Goal: Complete application form

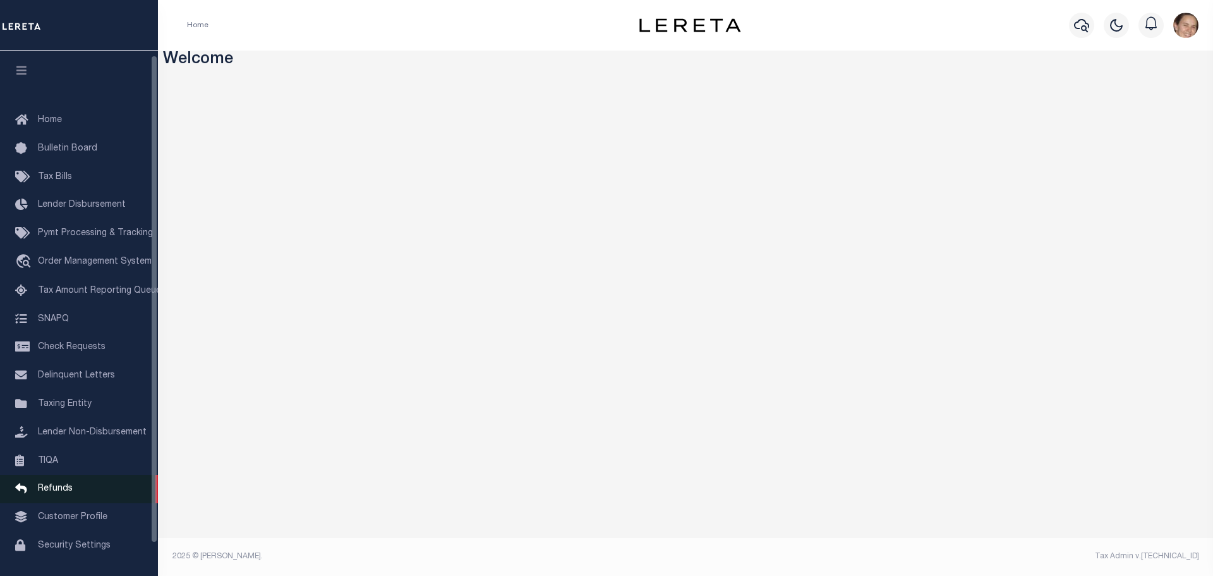
scroll to position [40, 0]
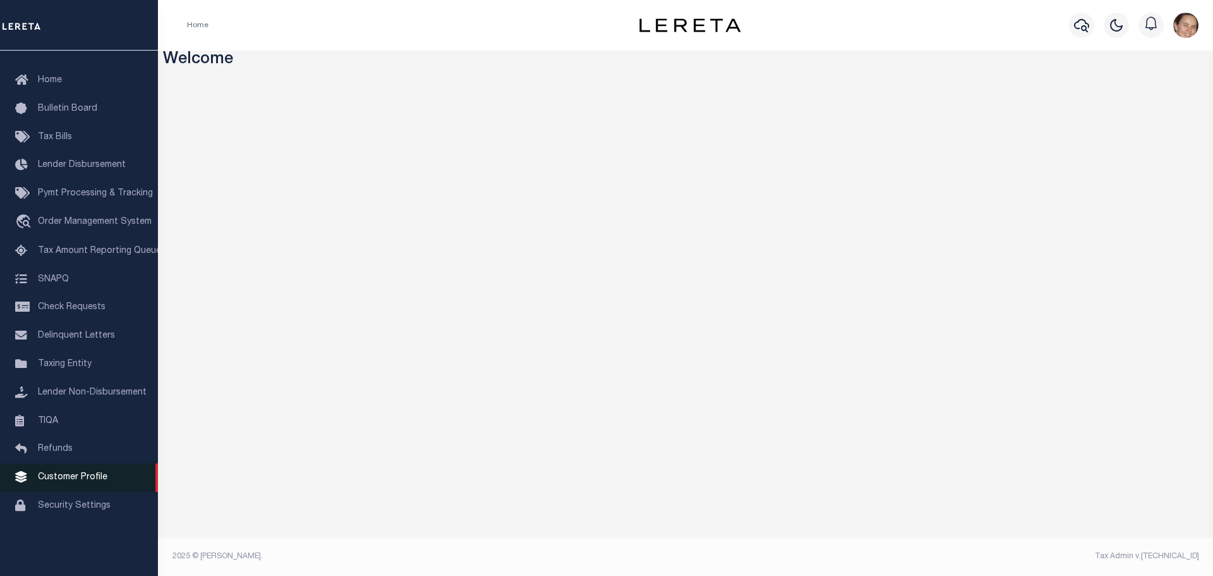
click at [35, 484] on icon at bounding box center [25, 477] width 20 height 16
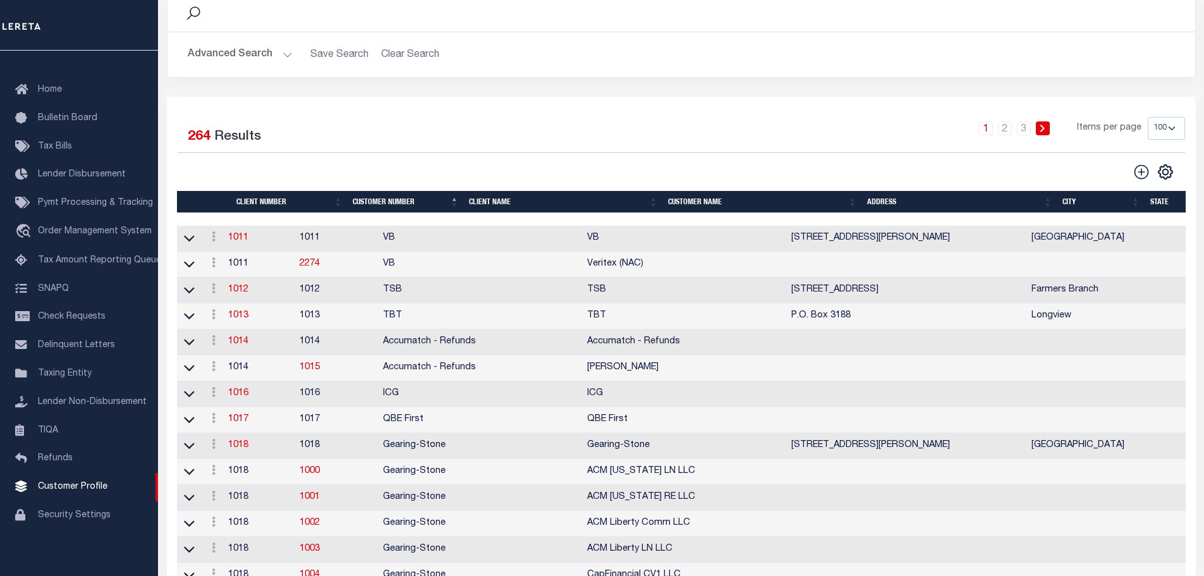
scroll to position [63, 0]
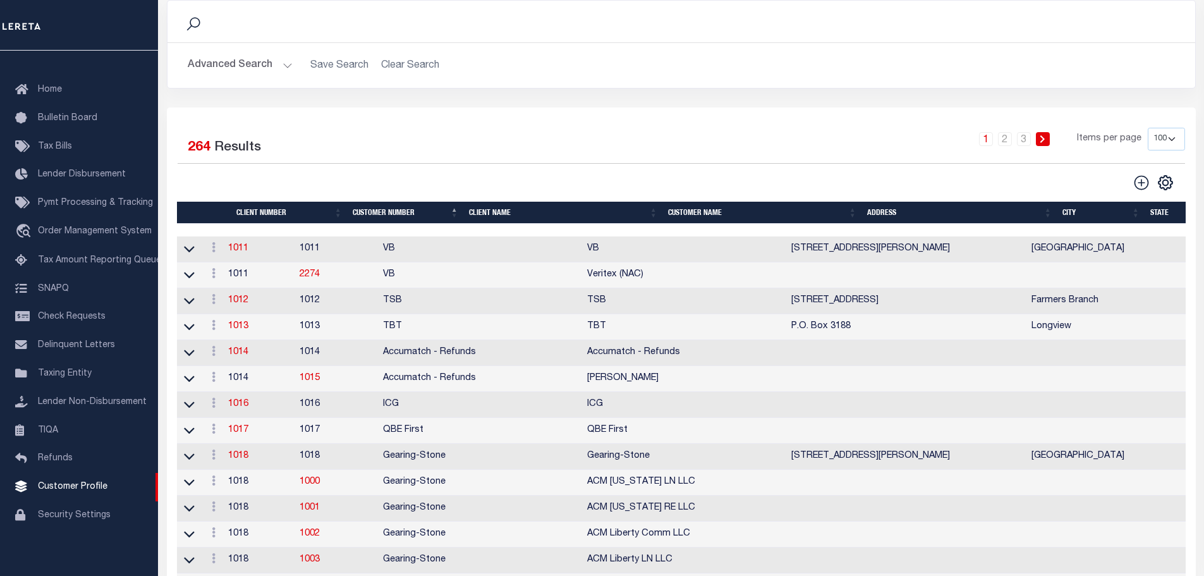
click at [1175, 138] on select "100 200 400" at bounding box center [1165, 139] width 37 height 23
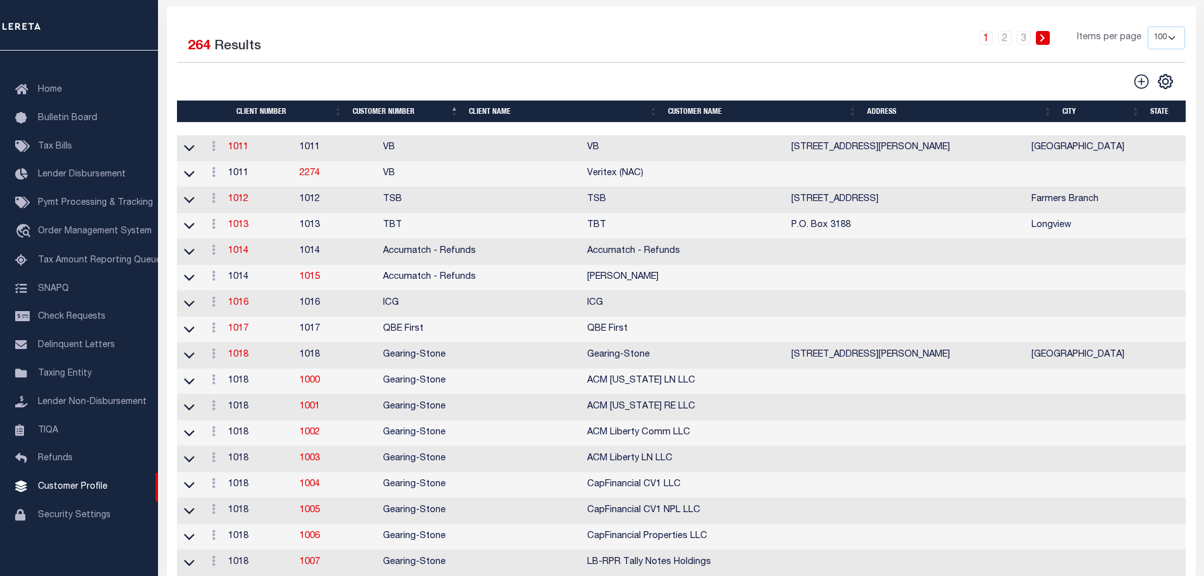
scroll to position [0, 0]
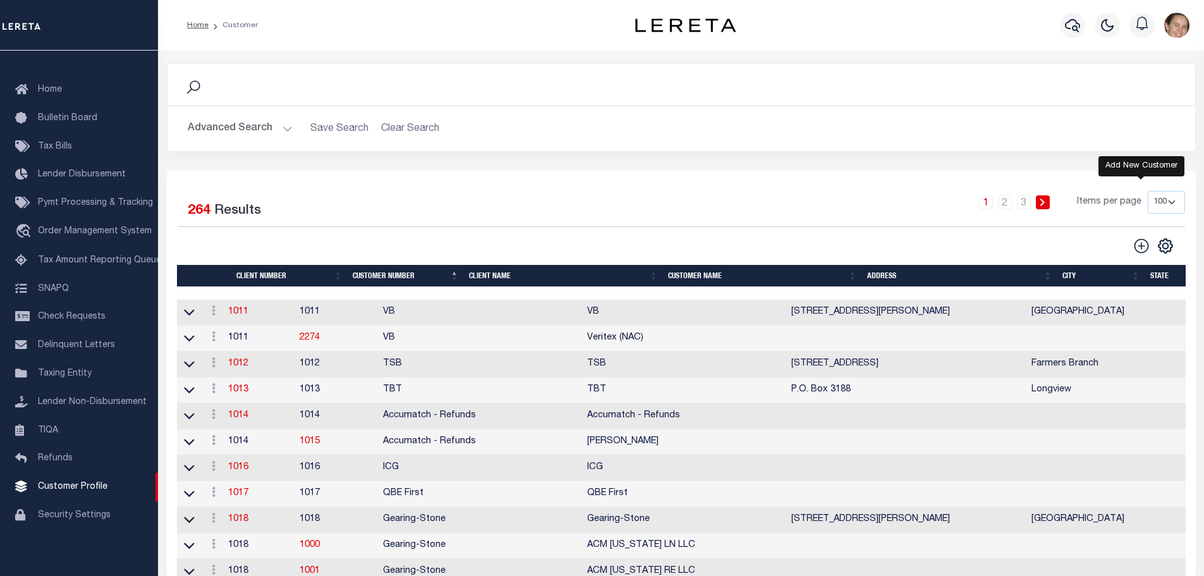
click at [1143, 254] on icon at bounding box center [1141, 246] width 16 height 16
type input "0"
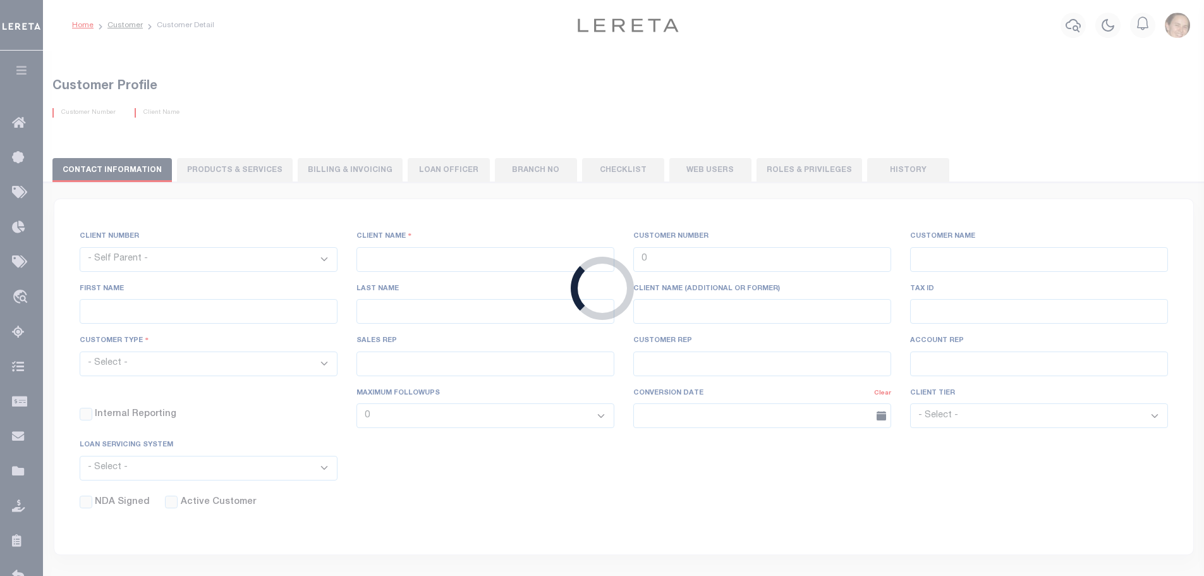
checkbox input "false"
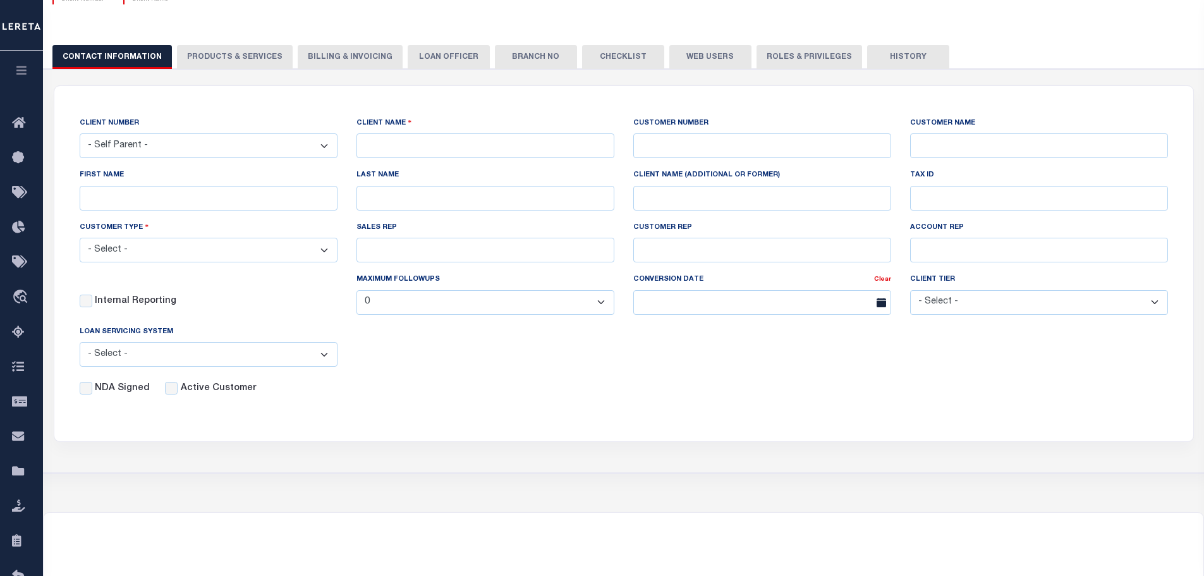
scroll to position [126, 0]
click at [1161, 501] on div "Customer Profile - Client Number - Client Name" at bounding box center [623, 218] width 1161 height 588
drag, startPoint x: 64, startPoint y: 33, endPoint x: 210, endPoint y: 76, distance: 152.1
click at [65, 33] on div "CONTACT INFORMATION PRODUCTS & SERVICES PRODUCTS & SERVICES Billing & Invoicing…" at bounding box center [623, 252] width 1173 height 444
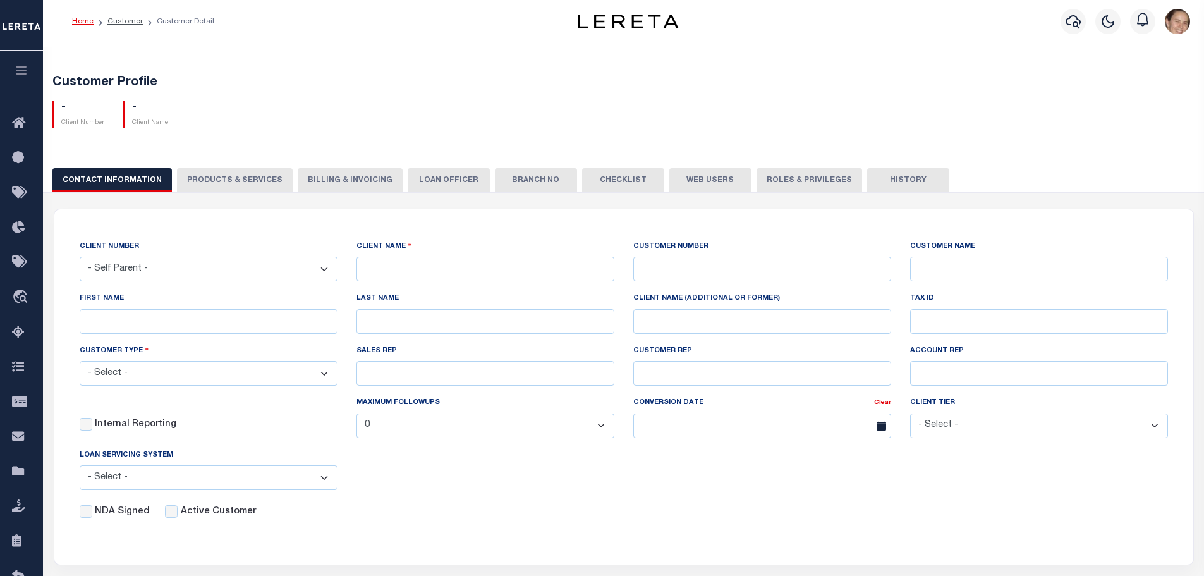
scroll to position [0, 0]
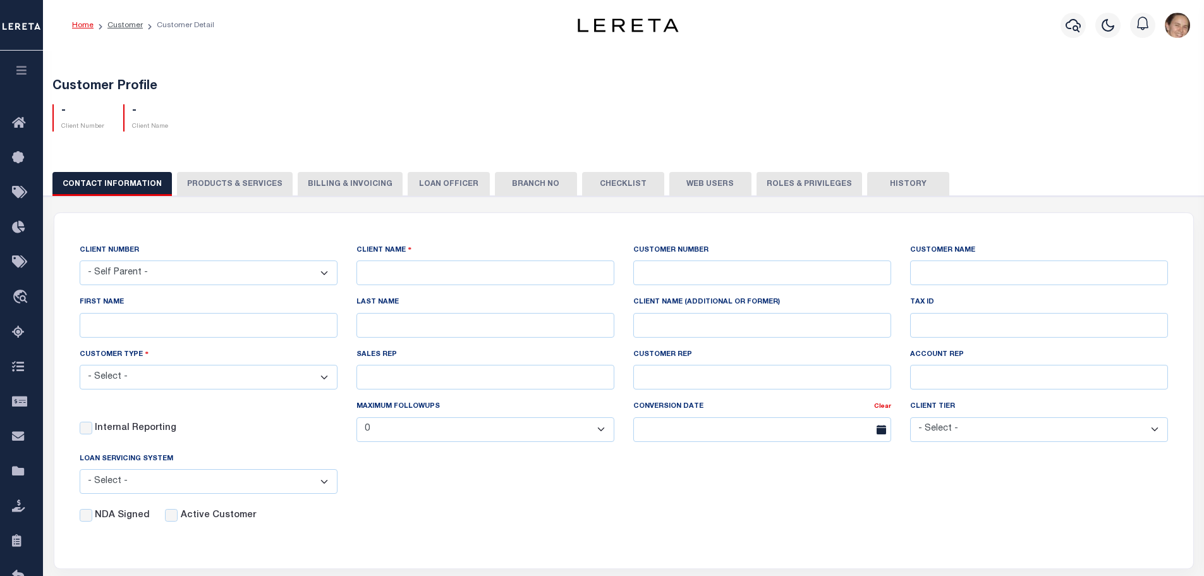
click at [324, 272] on select "- Self Parent - 1011 1012 1013 1014 1016 1017 1018 1019 1035 1036 1037 1038 104…" at bounding box center [209, 272] width 258 height 25
click at [221, 122] on div "- Client Number - Client Name" at bounding box center [623, 112] width 1161 height 37
click at [323, 275] on select "- Self Parent - 1011 1012 1013 1014 1016 1017 1018 1019 1035 1036 1037 1038 104…" at bounding box center [209, 272] width 258 height 25
click at [413, 115] on div "- Client Number - Client Name" at bounding box center [623, 112] width 1161 height 37
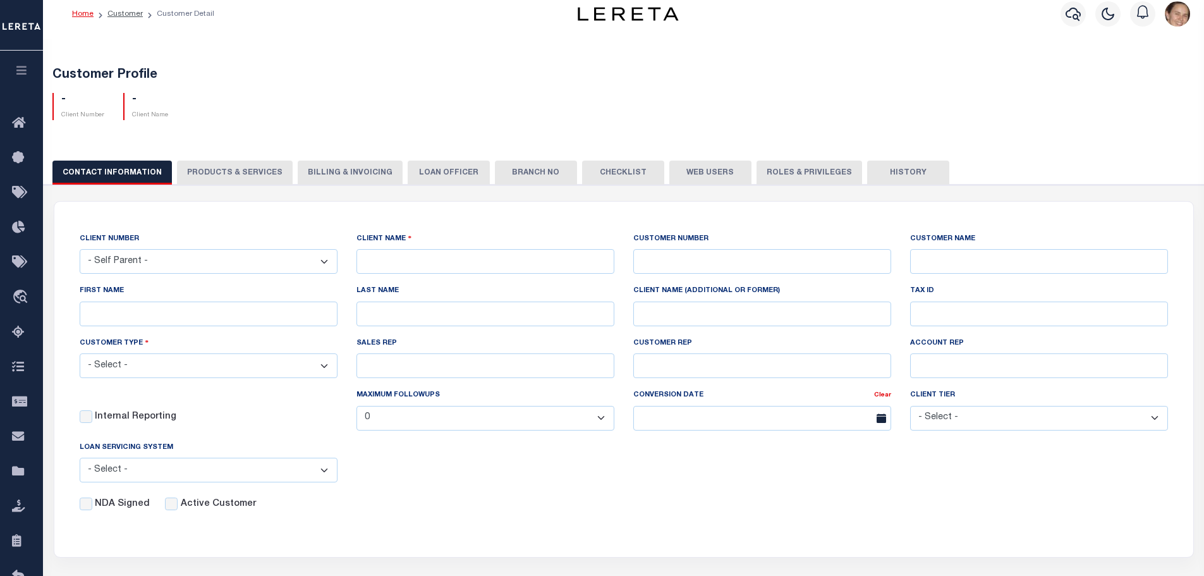
scroll to position [42, 0]
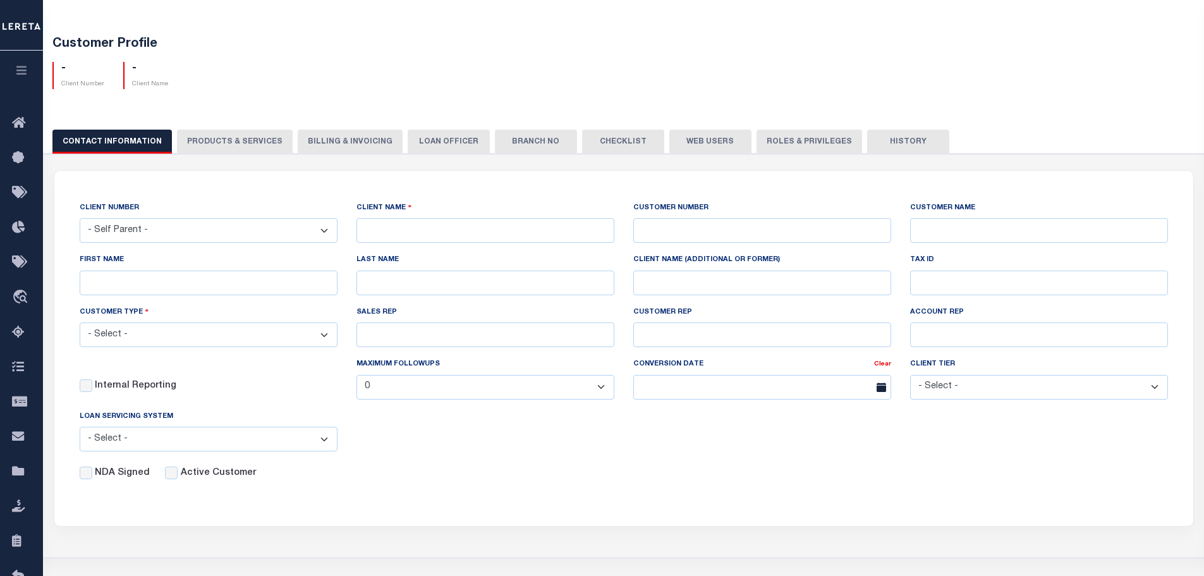
click at [326, 232] on select "- Self Parent - 1011 1012 1013 1014 1016 1017 1018 1019 1035 1036 1037 1038 104…" at bounding box center [209, 230] width 258 height 25
click at [325, 232] on select "- Self Parent - 1011 1012 1013 1014 1016 1017 1018 1019 1035 1036 1037 1038 104…" at bounding box center [209, 230] width 258 height 25
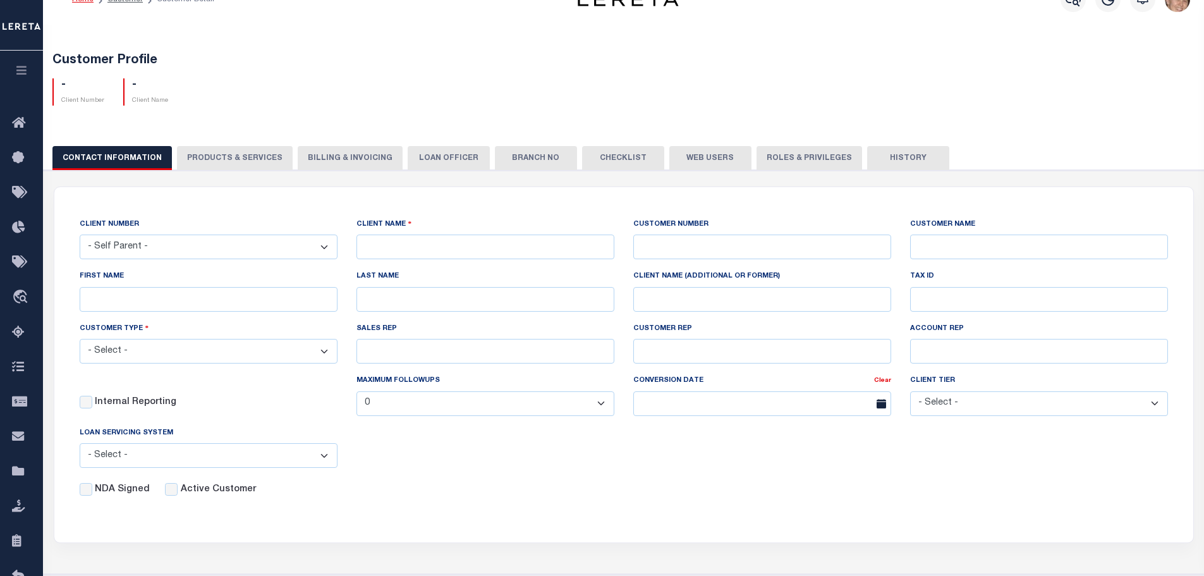
scroll to position [0, 0]
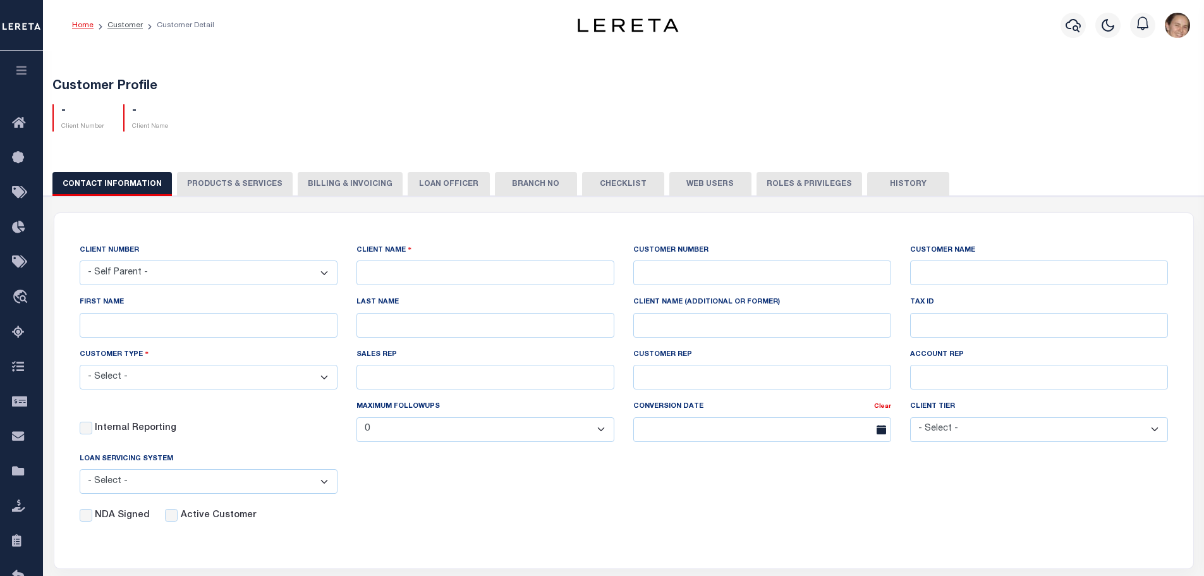
click at [430, 188] on div "CONTACT INFORMATION PRODUCTS & SERVICES PRODUCTS & SERVICES Billing & Invoicing…" at bounding box center [623, 183] width 1142 height 23
click at [430, 185] on div "CONTACT INFORMATION PRODUCTS & SERVICES PRODUCTS & SERVICES Billing & Invoicing…" at bounding box center [623, 183] width 1142 height 23
click at [322, 277] on select "- Self Parent - 1011 1012 1013 1014 1016 1017 1018 1019 1035 1036 1037 1038 104…" at bounding box center [209, 272] width 258 height 25
click at [664, 107] on div "- Client Number - Client Name" at bounding box center [623, 112] width 1161 height 37
